Goal: Check status

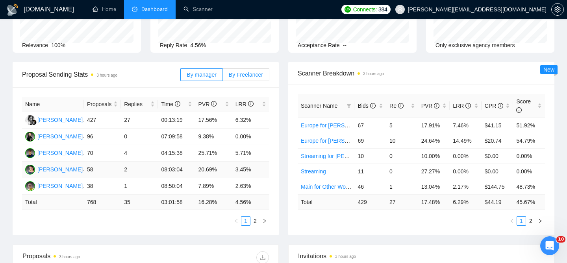
scroll to position [83, 0]
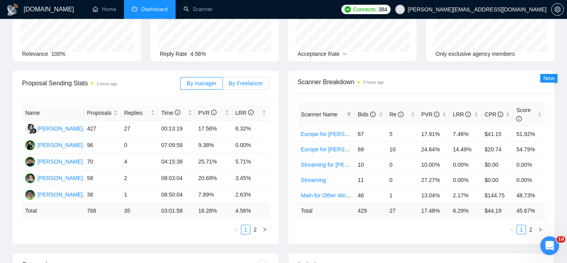
click at [240, 77] on label "By Freelancer" at bounding box center [246, 83] width 46 height 13
click at [223, 85] on input "By Freelancer" at bounding box center [223, 85] width 0 height 0
click at [227, 109] on div "PVR" at bounding box center [213, 113] width 31 height 9
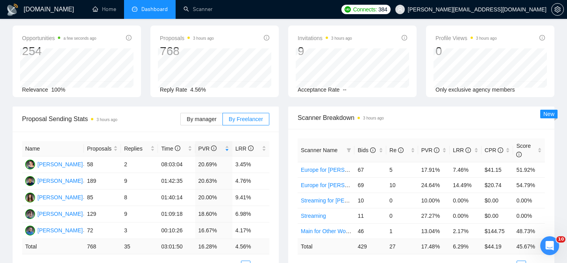
scroll to position [0, 0]
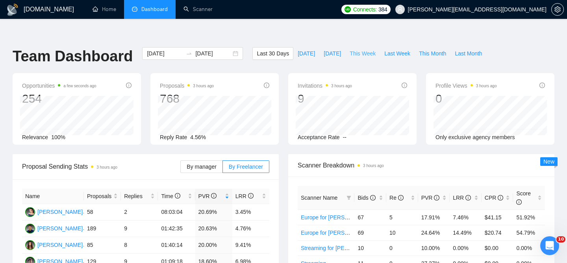
click at [364, 49] on span "This Week" at bounding box center [362, 53] width 26 height 9
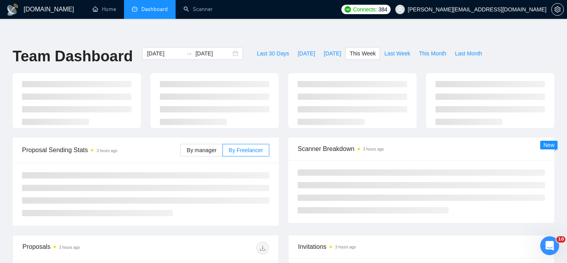
type input "[DATE]"
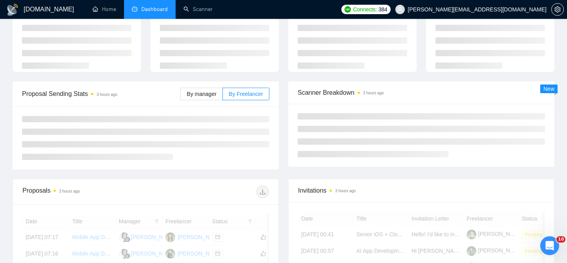
scroll to position [57, 0]
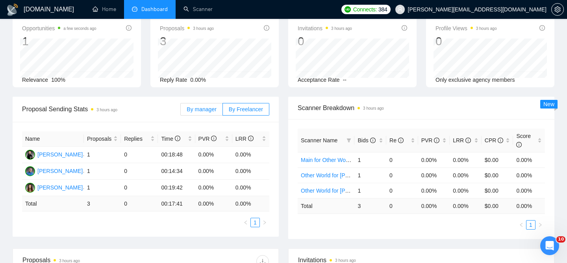
click at [209, 106] on span "By manager" at bounding box center [202, 109] width 30 height 6
click at [181, 111] on input "By manager" at bounding box center [181, 111] width 0 height 0
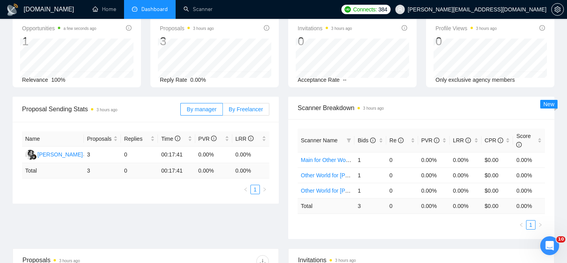
click at [241, 103] on label "By Freelancer" at bounding box center [246, 109] width 46 height 13
click at [223, 111] on input "By Freelancer" at bounding box center [223, 111] width 0 height 0
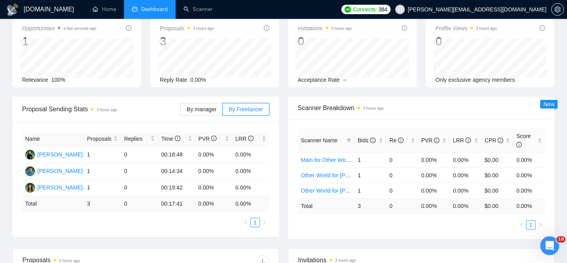
scroll to position [0, 0]
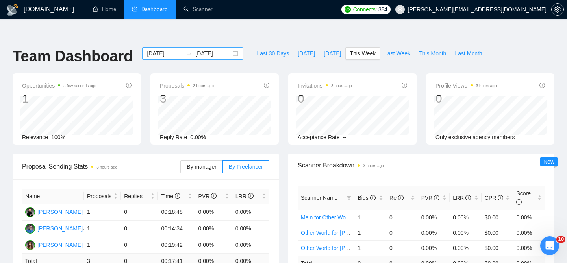
click at [229, 47] on div "[DATE] [DATE]" at bounding box center [192, 53] width 101 height 13
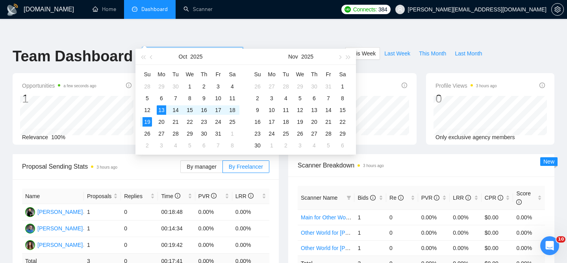
type input "[DATE]"
click at [163, 112] on div "13" at bounding box center [161, 109] width 9 height 9
type input "[DATE]"
click at [148, 123] on div "19" at bounding box center [146, 121] width 9 height 9
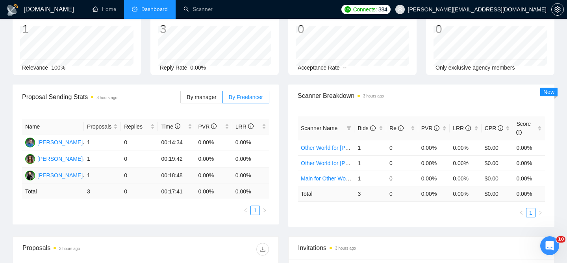
scroll to position [72, 0]
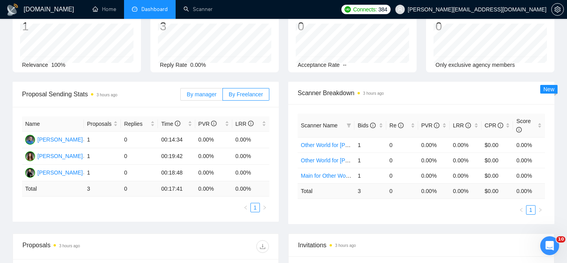
click at [203, 91] on span "By manager" at bounding box center [202, 94] width 30 height 6
click at [181, 96] on input "By manager" at bounding box center [181, 96] width 0 height 0
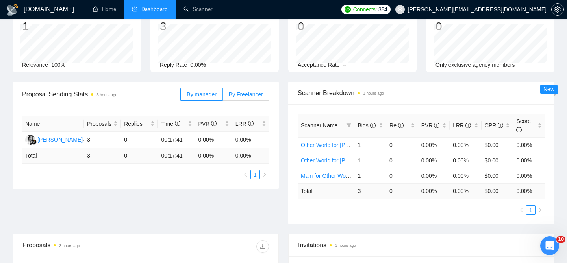
click at [241, 91] on span "By Freelancer" at bounding box center [246, 94] width 34 height 6
click at [223, 96] on input "By Freelancer" at bounding box center [223, 96] width 0 height 0
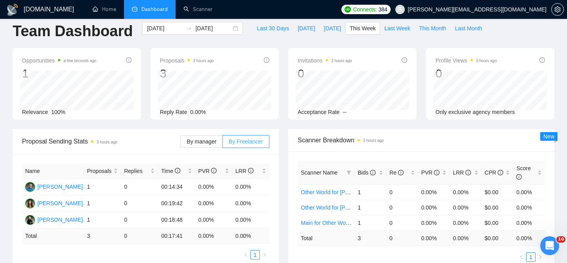
scroll to position [0, 0]
